Goal: Task Accomplishment & Management: Use online tool/utility

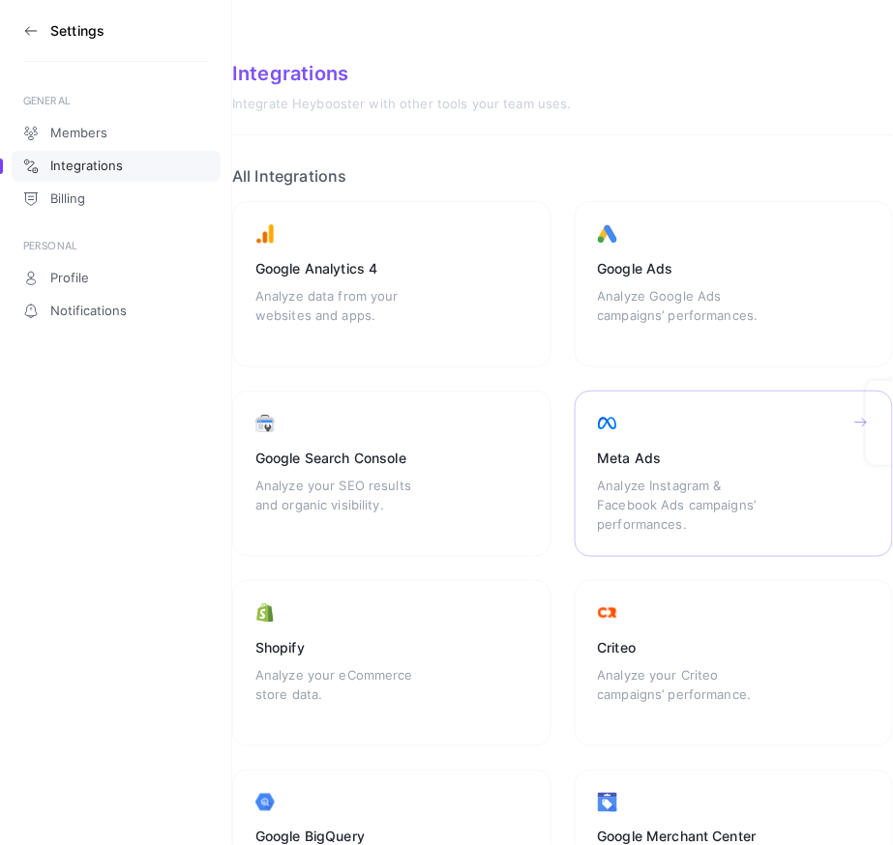
click at [646, 429] on div "Meta Ads Analyze Instagram & Facebook Ads campaigns’ performances." at bounding box center [733, 474] width 319 height 166
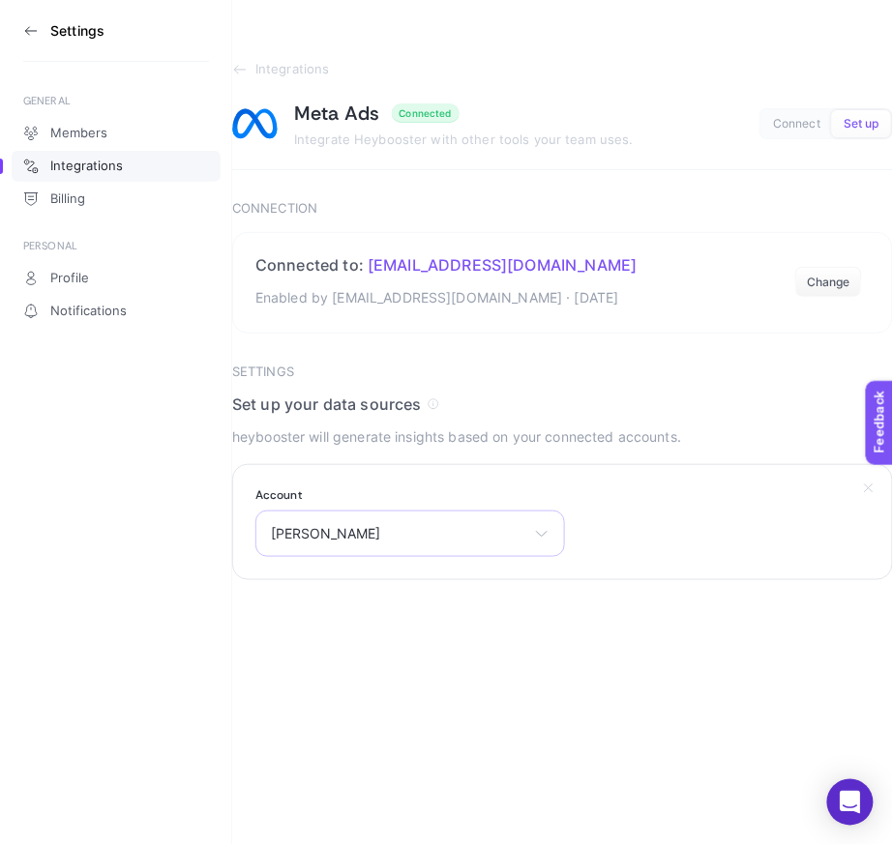
click at [385, 528] on span "[PERSON_NAME]" at bounding box center [398, 533] width 255 height 15
click at [385, 624] on li "[PERSON_NAME]" at bounding box center [410, 618] width 300 height 31
click at [404, 543] on div "Select your account [PERSON_NAME] 1 [PERSON_NAME]" at bounding box center [409, 534] width 309 height 46
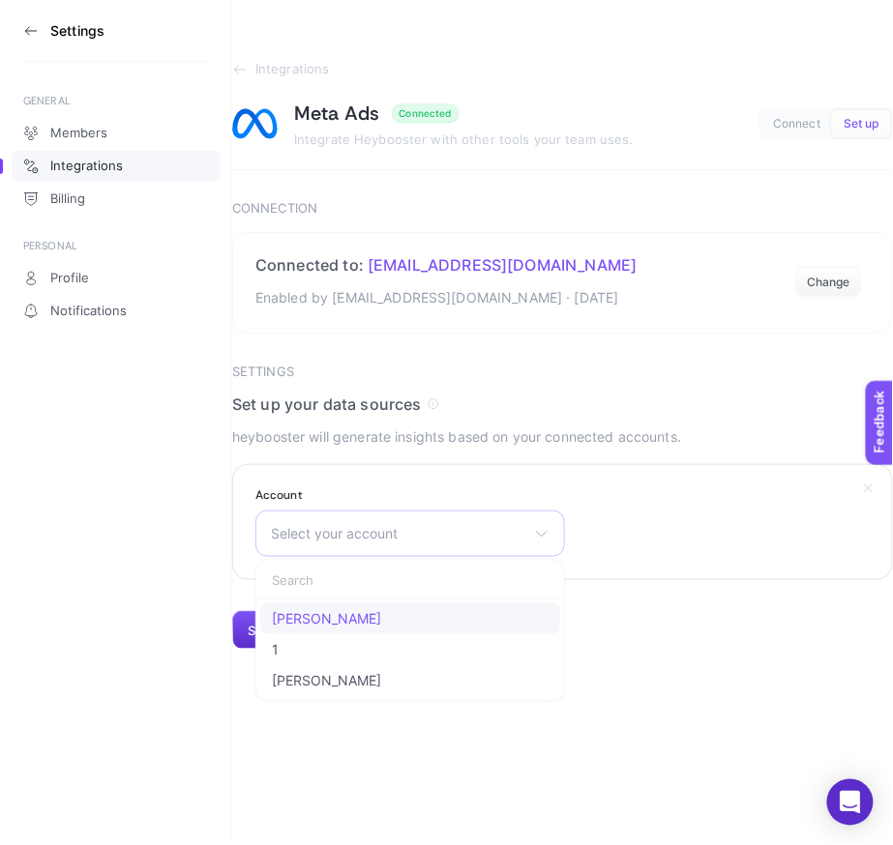
click at [332, 612] on span "[PERSON_NAME]" at bounding box center [326, 618] width 109 height 15
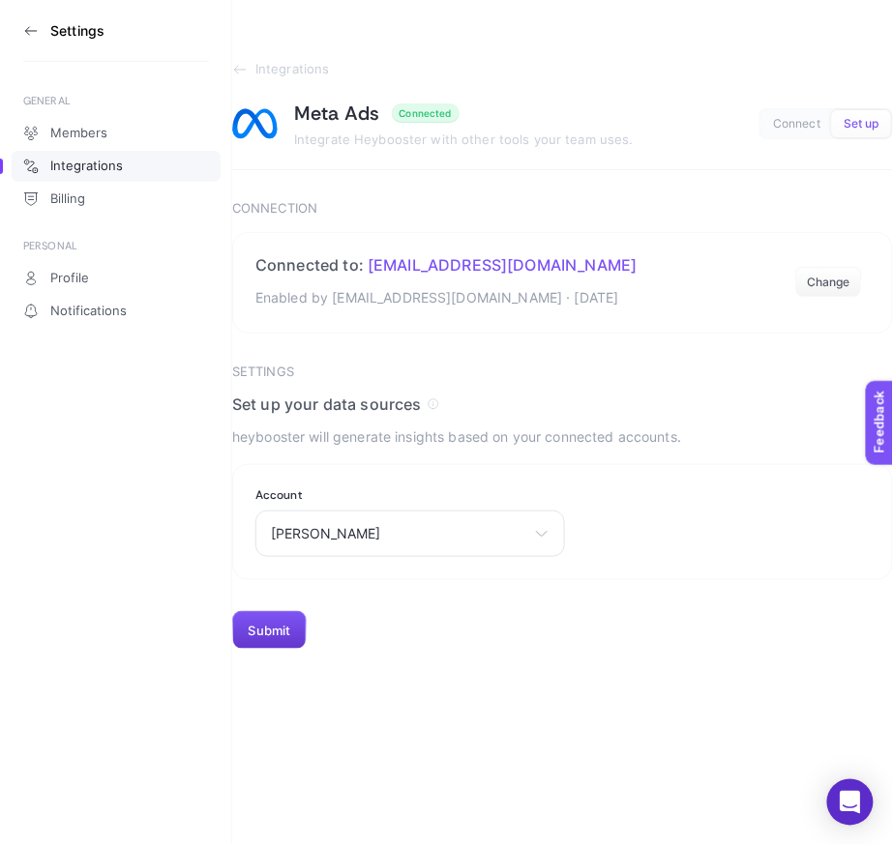
click at [263, 628] on button "Submit" at bounding box center [269, 630] width 74 height 39
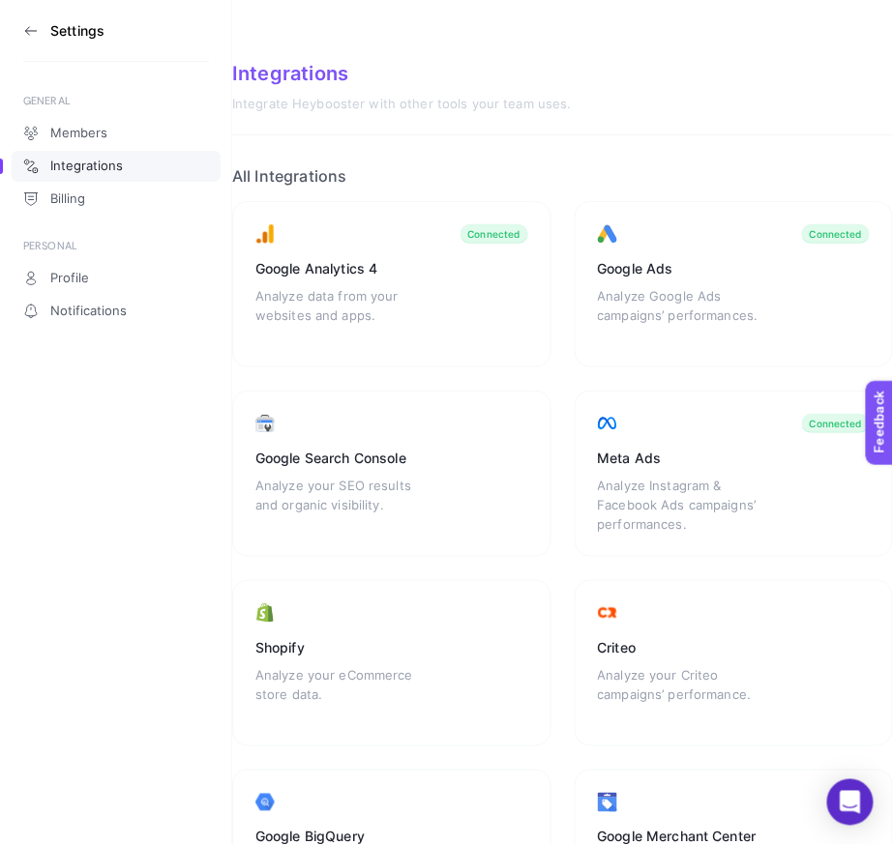
click at [25, 18] on section "Settings" at bounding box center [116, 31] width 186 height 62
click at [26, 27] on icon at bounding box center [30, 30] width 15 height 15
